Goal: Task Accomplishment & Management: Use online tool/utility

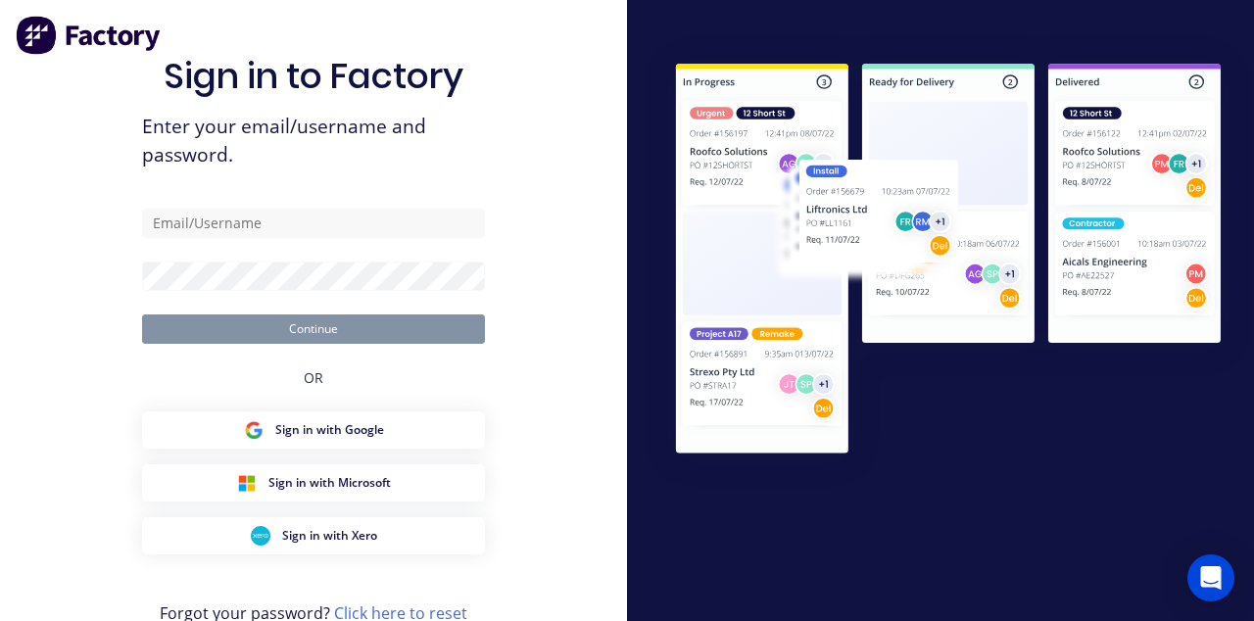
click at [453, 155] on span "Enter your email/username and password." at bounding box center [313, 141] width 343 height 57
click at [390, 238] on input "text" at bounding box center [313, 223] width 343 height 29
type input "[EMAIL_ADDRESS][DOMAIN_NAME]"
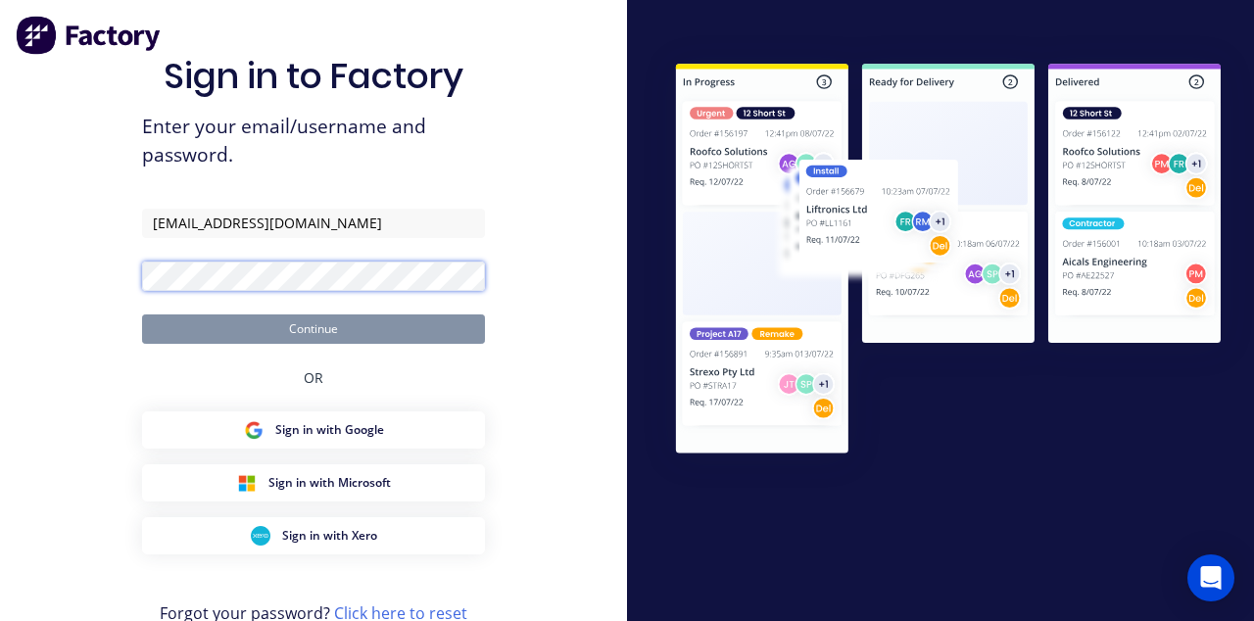
click at [142, 315] on button "Continue" at bounding box center [313, 329] width 343 height 29
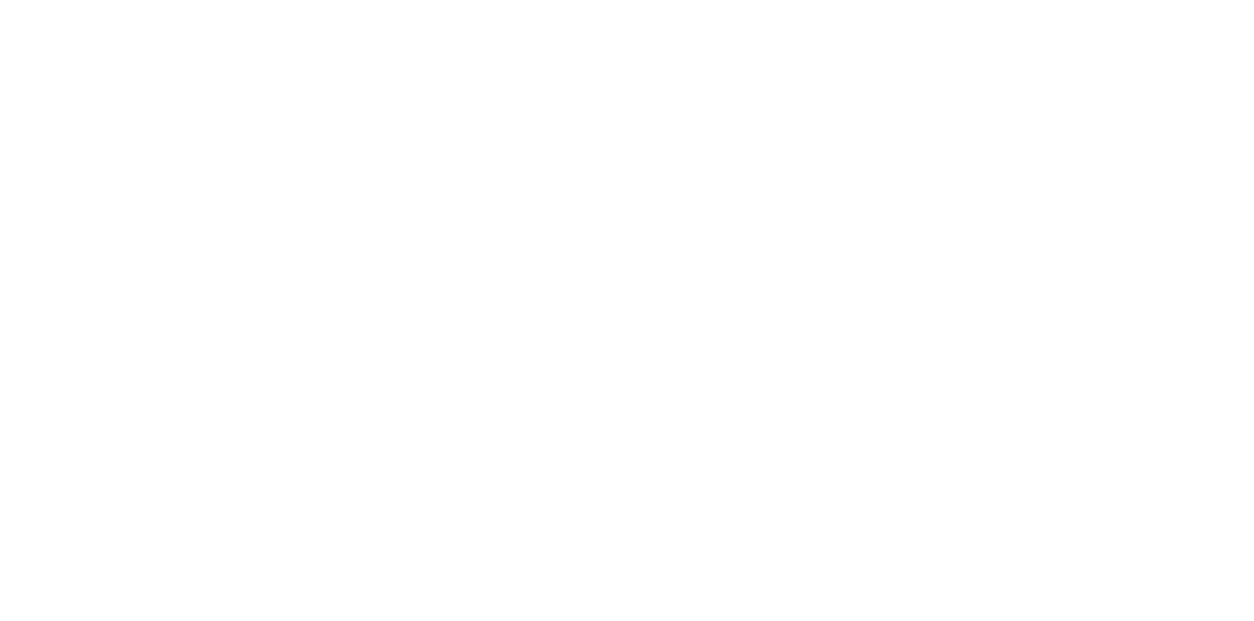
click at [181, 272] on div "Tracking" at bounding box center [154, 270] width 54 height 18
type input "m"
click at [619, 300] on button "Clock On" at bounding box center [566, 310] width 108 height 31
